Goal: Task Accomplishment & Management: Manage account settings

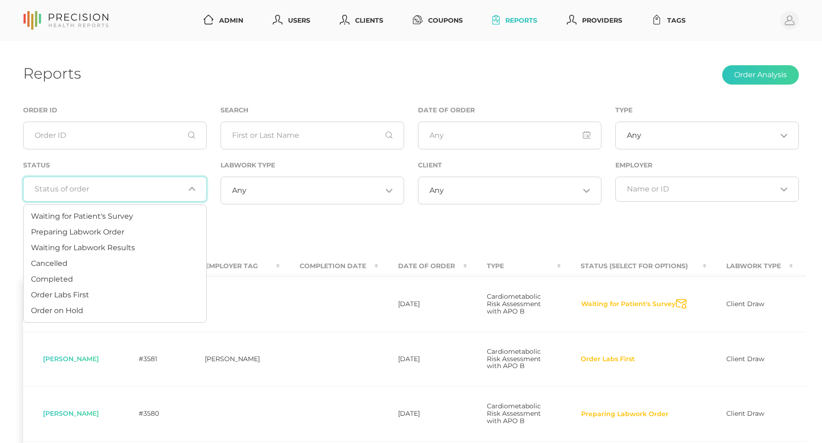
click at [93, 192] on input "Search for option" at bounding box center [110, 189] width 150 height 9
click at [78, 235] on span "Preparing Labwork Order" at bounding box center [77, 232] width 93 height 9
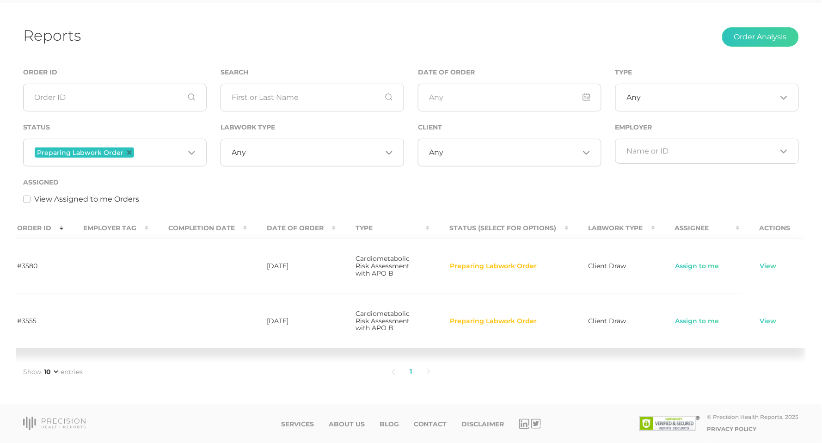
scroll to position [0, 121]
click at [760, 262] on link "View" at bounding box center [769, 266] width 18 height 9
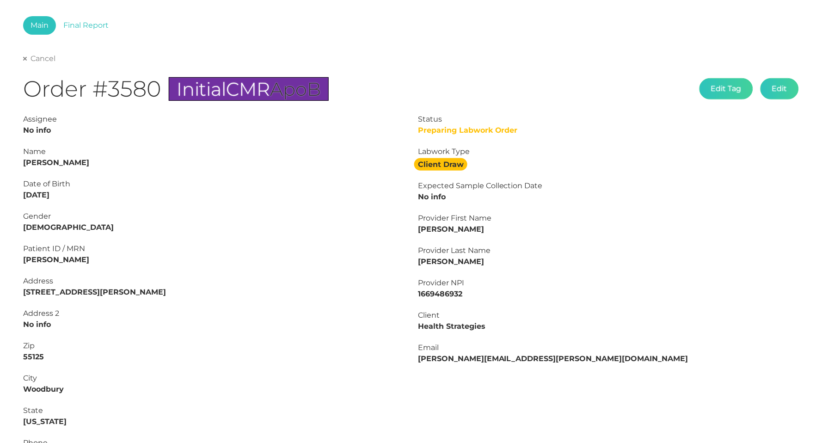
click at [36, 61] on link "Cancel" at bounding box center [39, 58] width 32 height 9
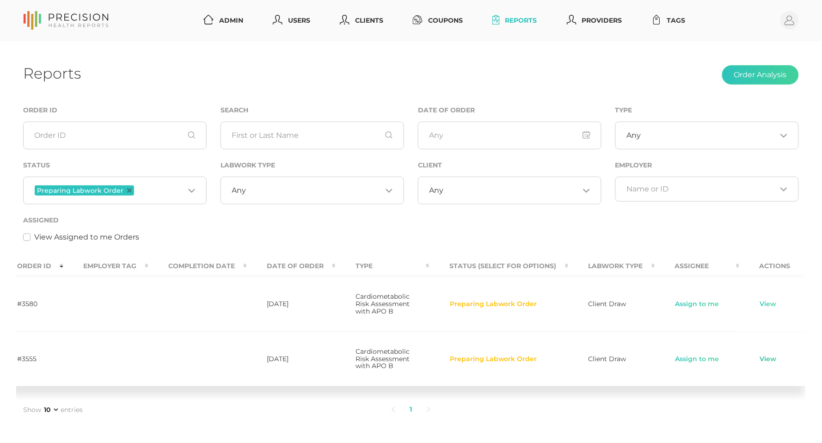
scroll to position [0, 121]
click at [763, 364] on link "View" at bounding box center [769, 359] width 18 height 9
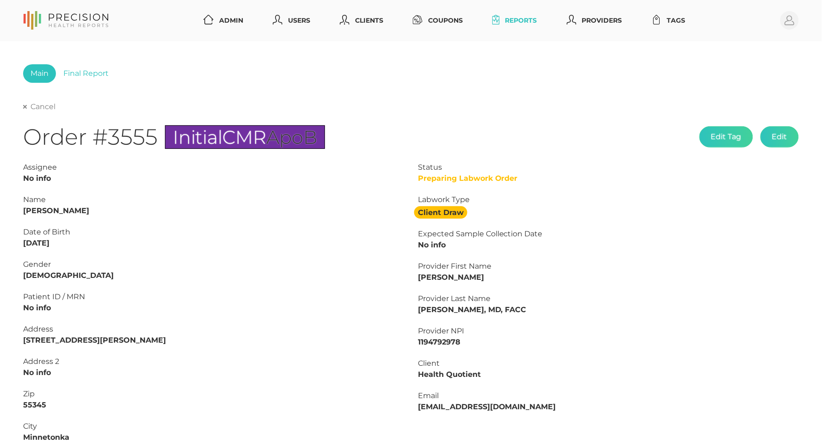
click at [35, 105] on link "Cancel" at bounding box center [39, 106] width 32 height 9
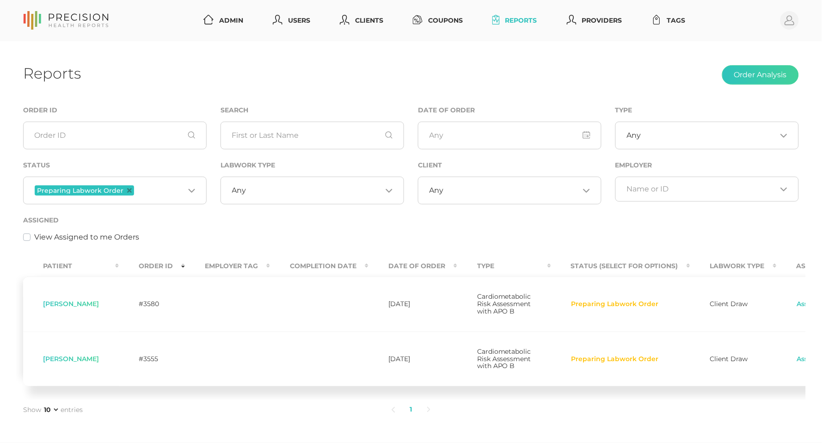
scroll to position [17, 0]
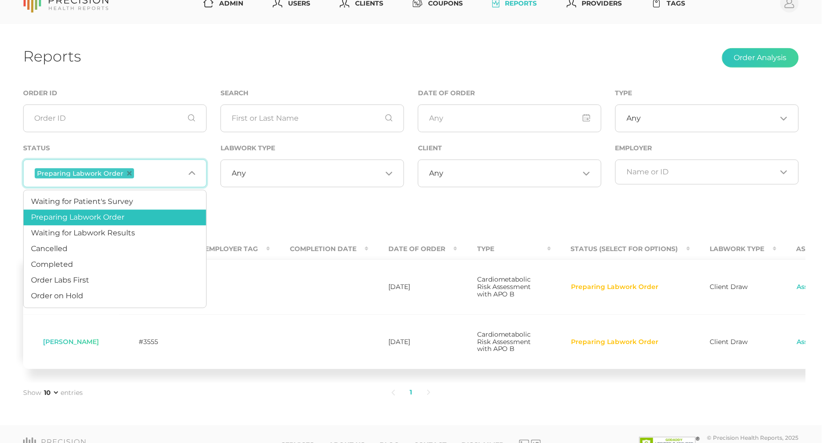
drag, startPoint x: 152, startPoint y: 180, endPoint x: 153, endPoint y: 173, distance: 7.1
click at [152, 180] on div "Preparing Labwork Order Loading..." at bounding box center [115, 174] width 184 height 28
click at [112, 279] on li "Order Labs First" at bounding box center [115, 281] width 183 height 16
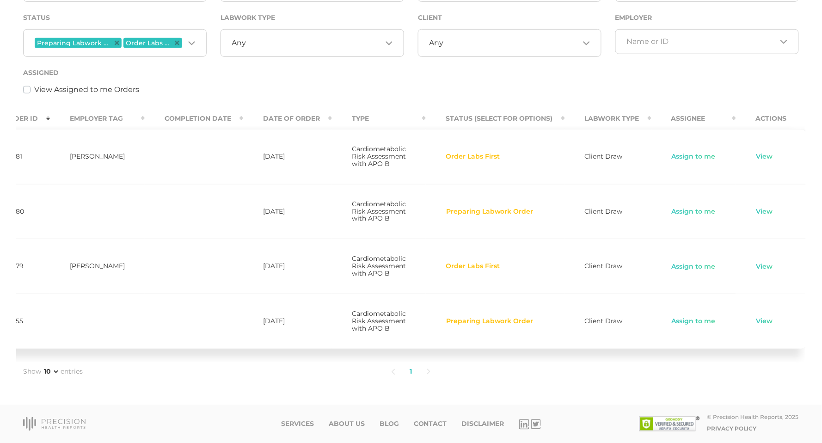
scroll to position [0, 135]
click at [759, 152] on link "View" at bounding box center [766, 156] width 18 height 9
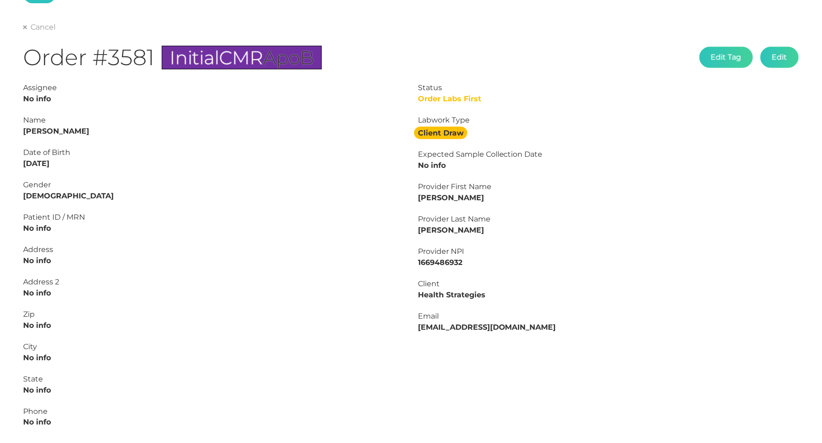
scroll to position [70, 0]
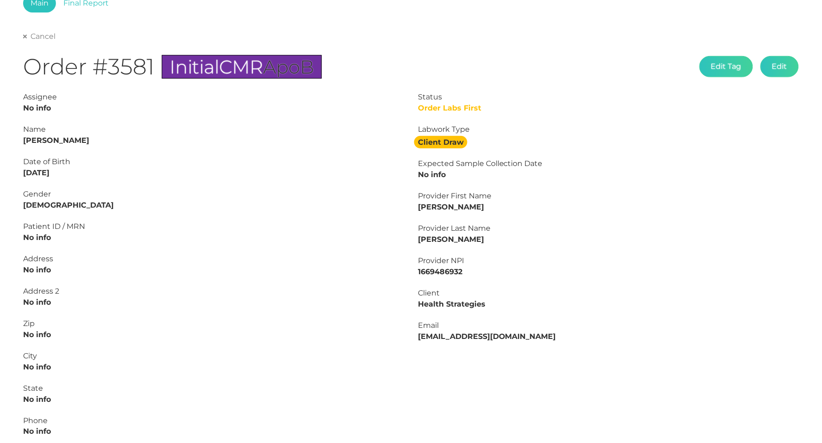
click at [36, 39] on link "Cancel" at bounding box center [39, 36] width 32 height 9
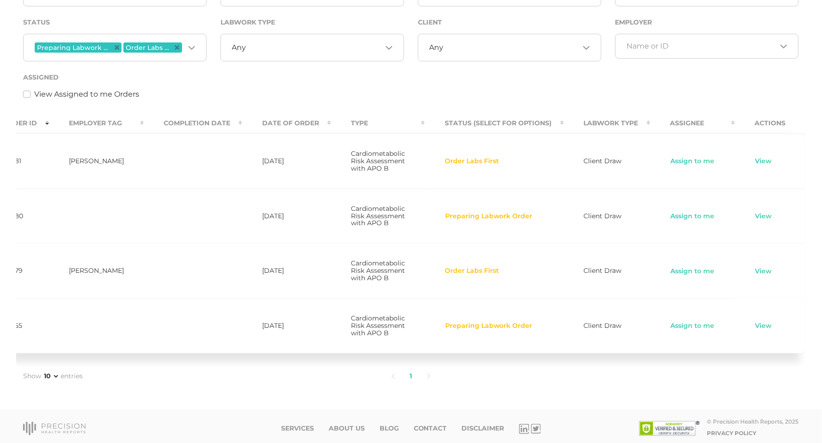
scroll to position [0, 135]
click at [763, 221] on link "View" at bounding box center [766, 216] width 18 height 9
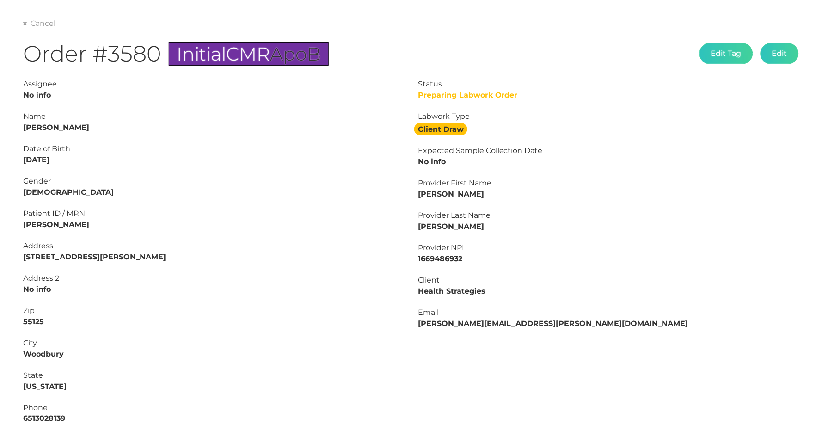
scroll to position [83, 0]
drag, startPoint x: 25, startPoint y: 220, endPoint x: 117, endPoint y: 217, distance: 92.6
click at [117, 217] on div "Patient ID / MRN Woodbury PD" at bounding box center [213, 219] width 381 height 22
copy strong "Woodbury PD"
click at [782, 55] on button "Edit" at bounding box center [780, 53] width 38 height 21
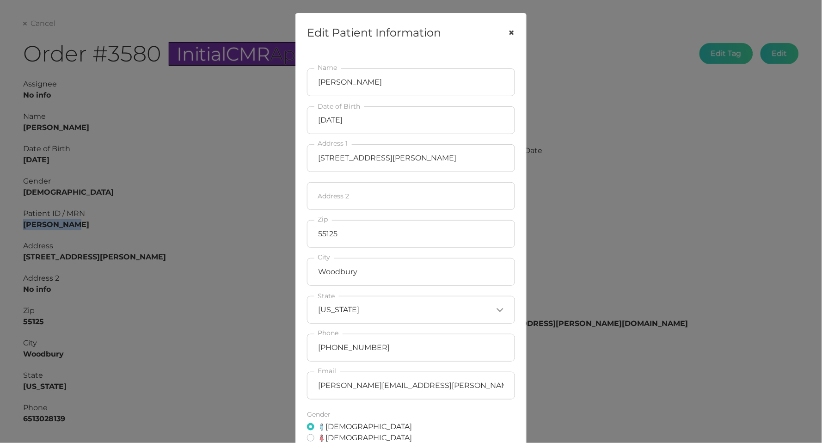
click at [516, 26] on button "×" at bounding box center [512, 32] width 29 height 39
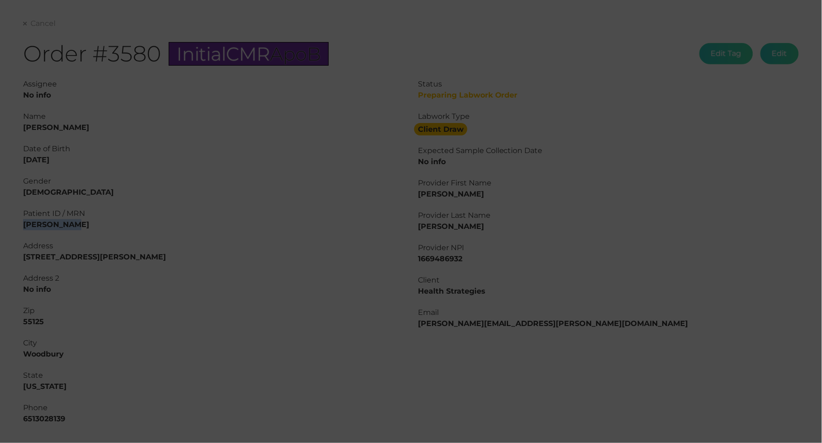
scroll to position [100, 0]
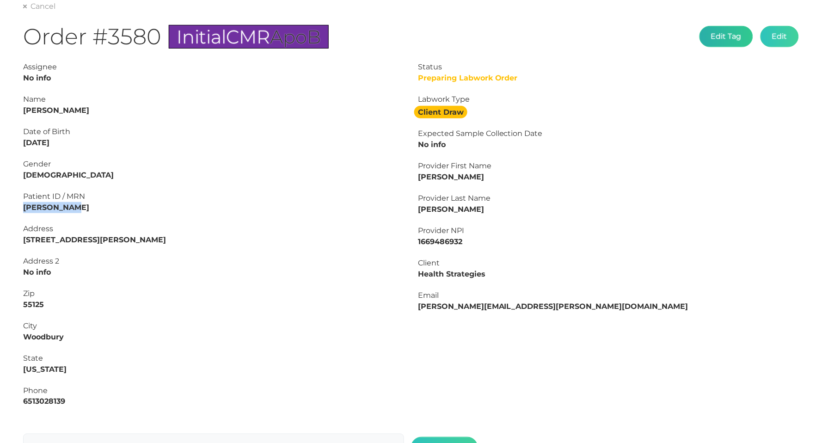
click at [726, 42] on button "Edit Tag" at bounding box center [727, 36] width 54 height 21
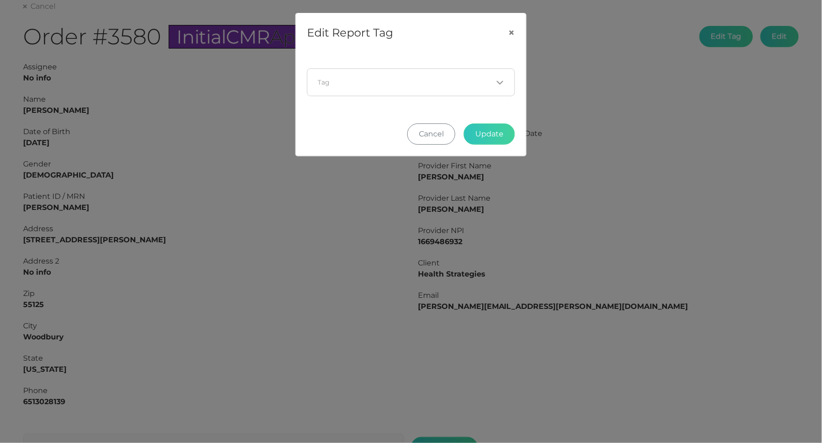
click at [347, 83] on input "Search for option" at bounding box center [406, 82] width 174 height 9
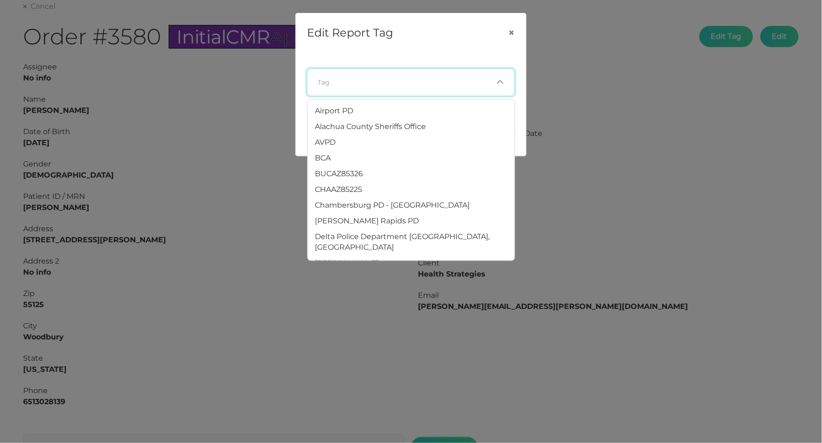
paste input "Woodbury PD"
type input "Woodbury PD"
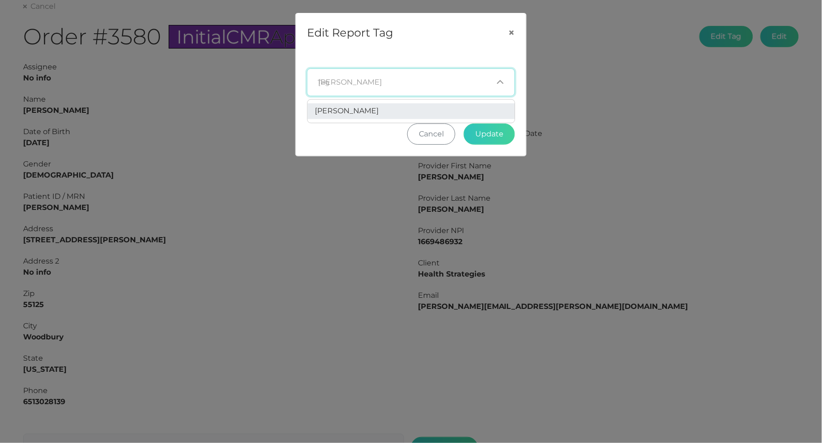
click at [343, 104] on li "Woodbury PD" at bounding box center [411, 112] width 207 height 16
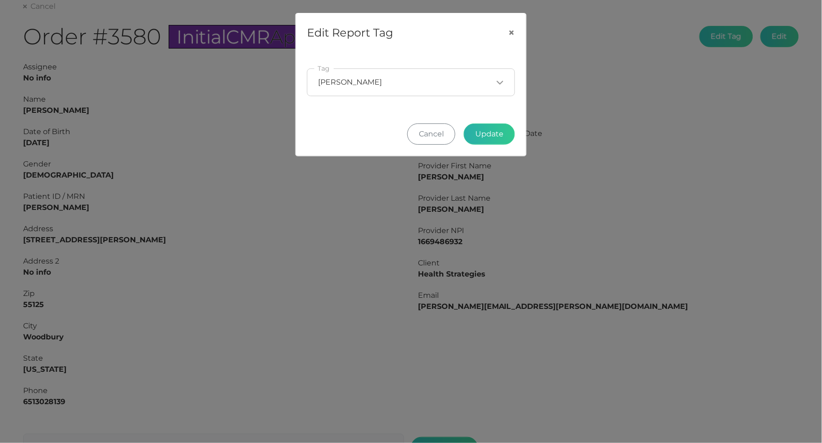
click at [483, 130] on button "Update" at bounding box center [489, 134] width 51 height 21
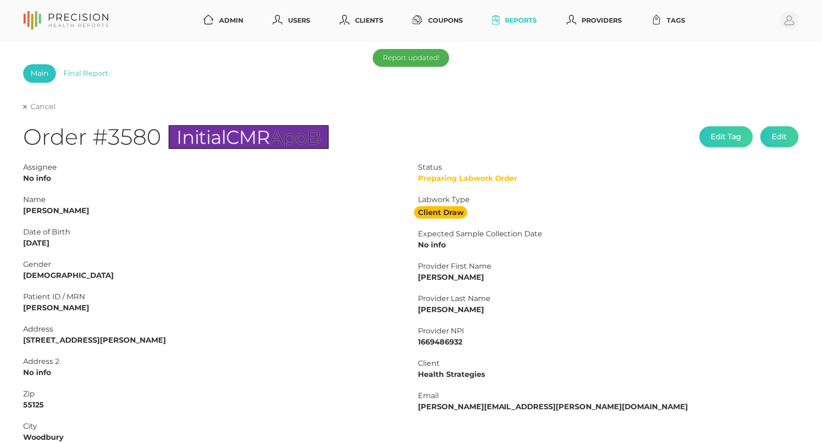
scroll to position [0, 0]
click at [37, 109] on link "Cancel" at bounding box center [39, 106] width 32 height 9
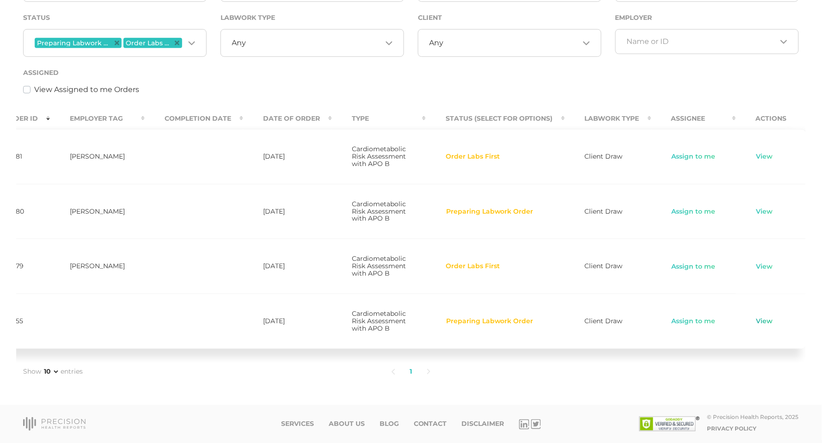
scroll to position [0, 135]
click at [760, 319] on link "View" at bounding box center [766, 321] width 18 height 9
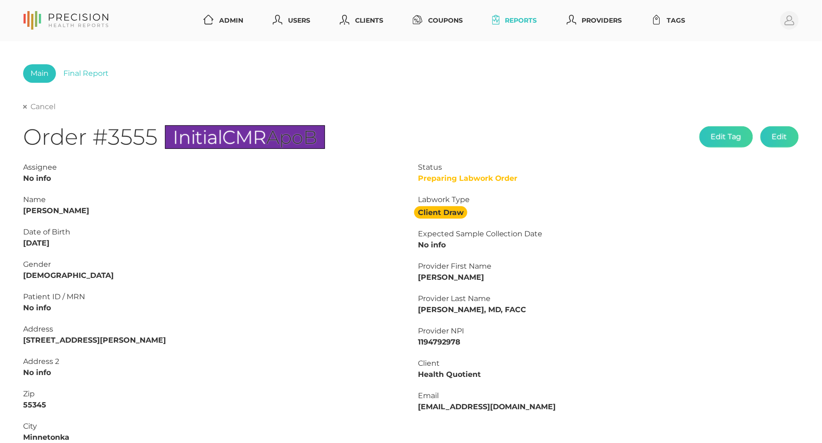
click at [38, 106] on link "Cancel" at bounding box center [39, 106] width 32 height 9
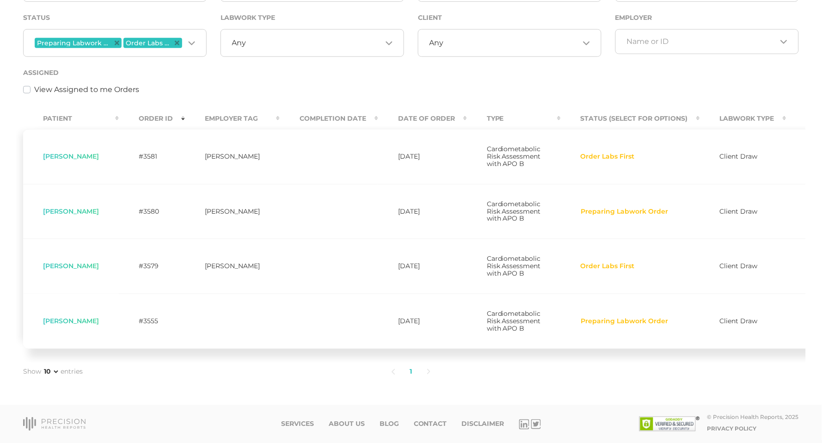
scroll to position [170, 0]
